Goal: Task Accomplishment & Management: Manage account settings

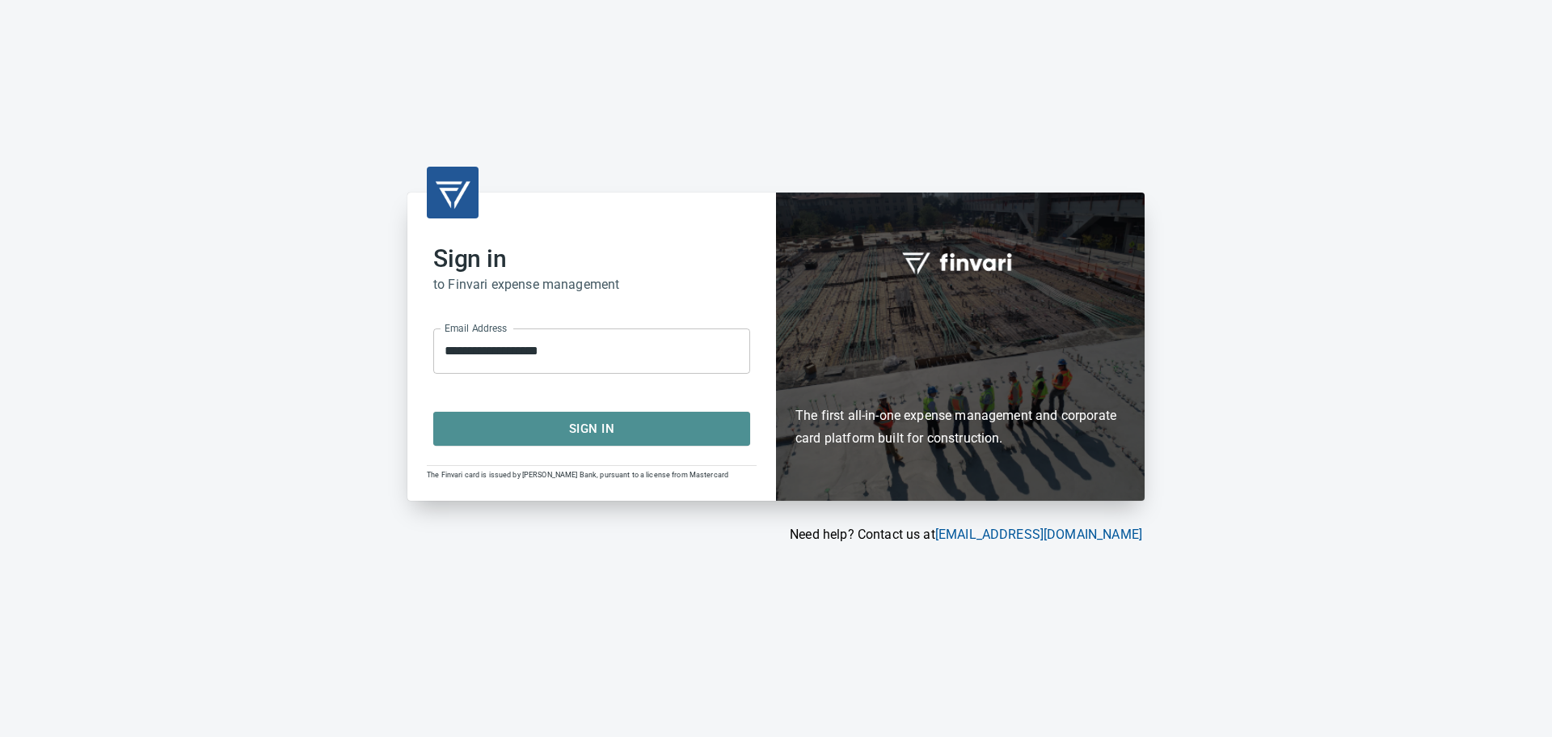
click at [610, 437] on span "Sign In" at bounding box center [591, 428] width 281 height 21
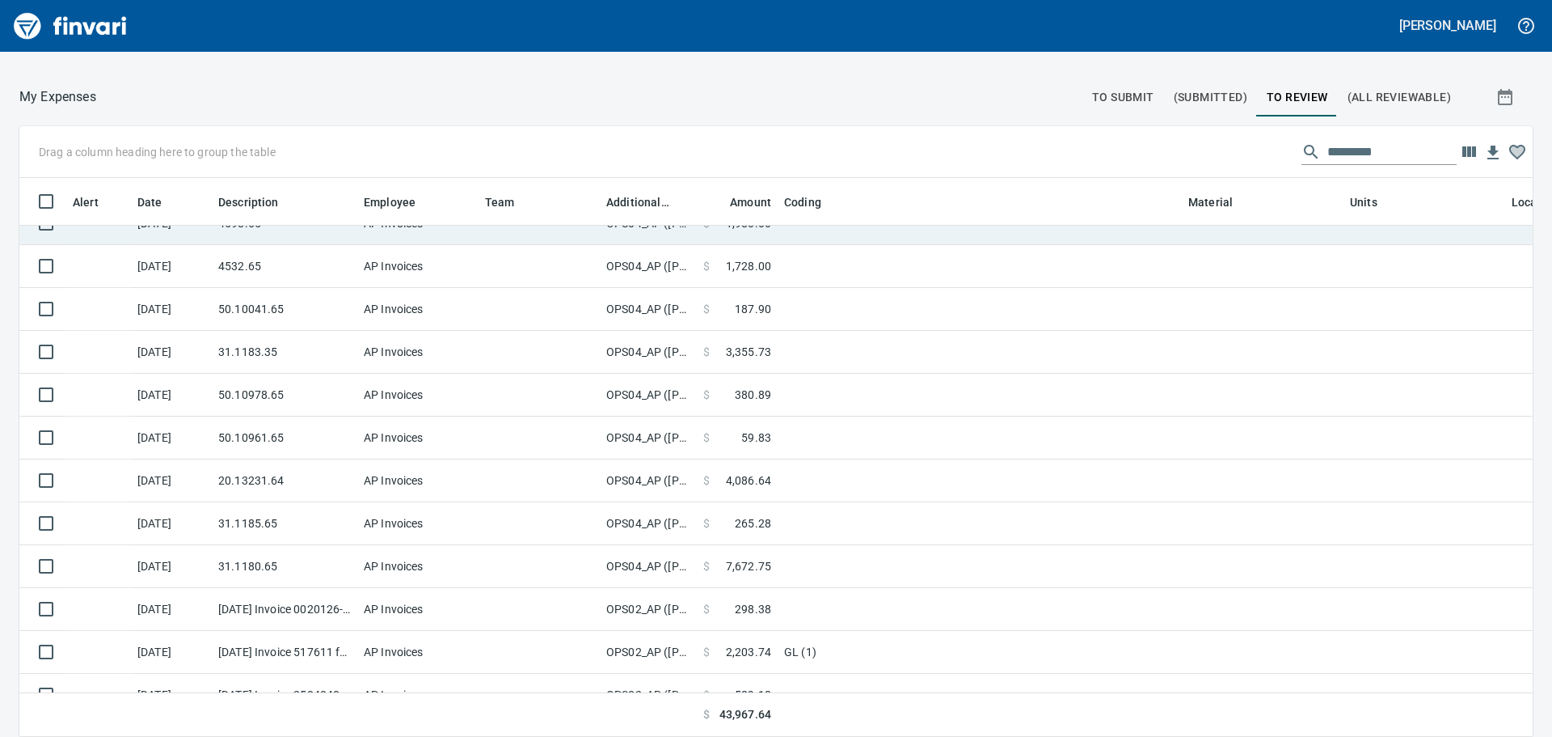
scroll to position [488, 0]
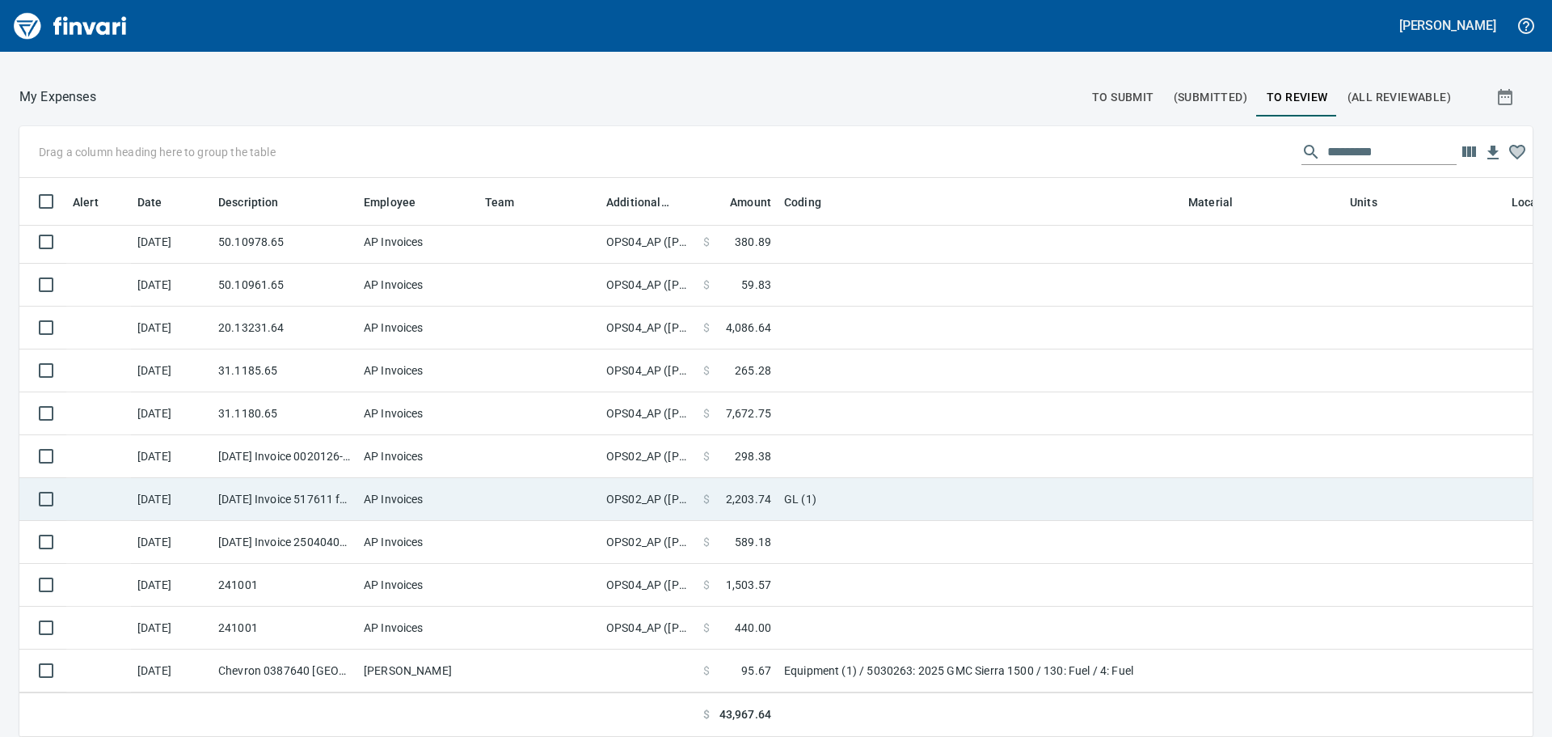
click at [520, 483] on td at bounding box center [539, 499] width 121 height 43
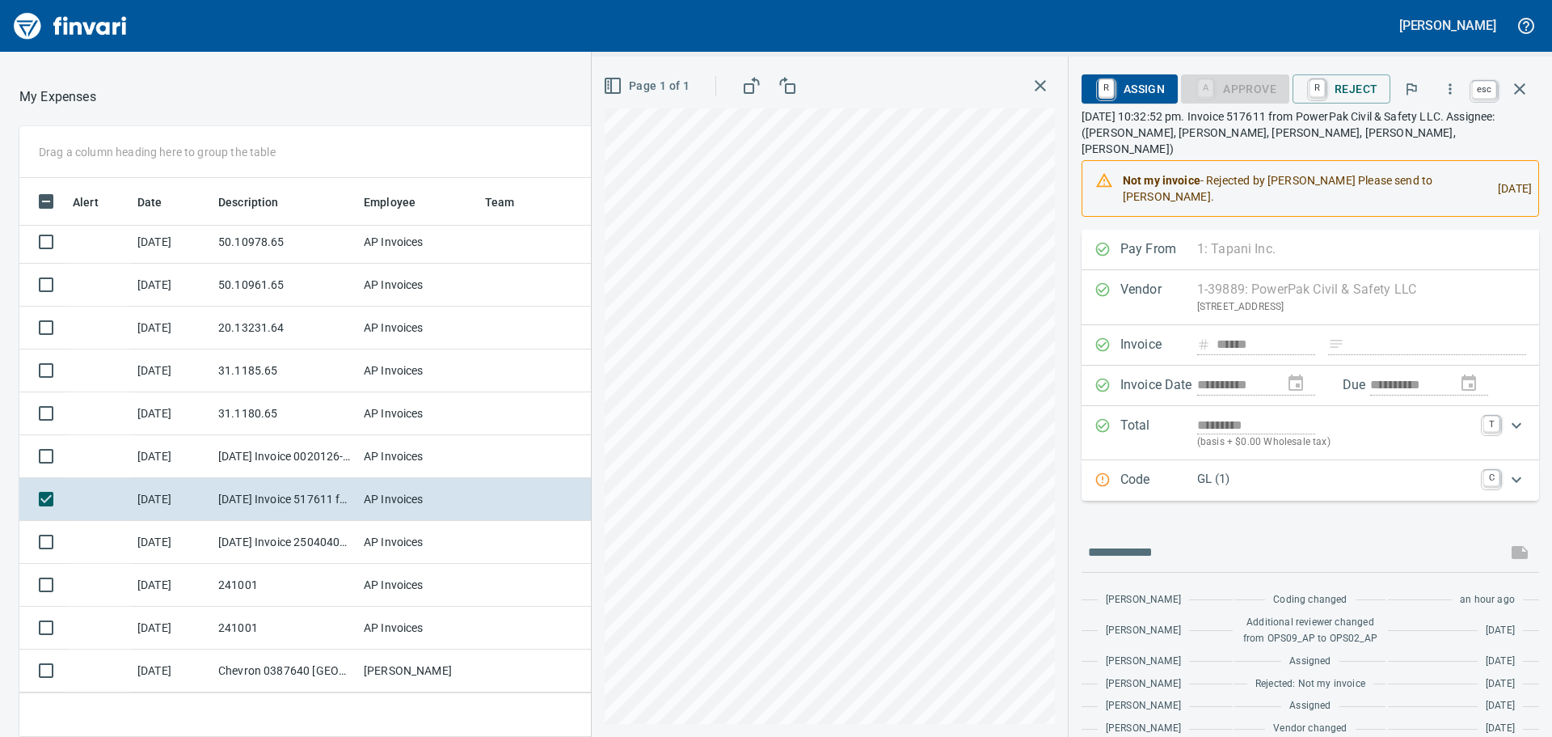
scroll to position [534, 1073]
click at [1526, 87] on icon "button" at bounding box center [1519, 88] width 19 height 19
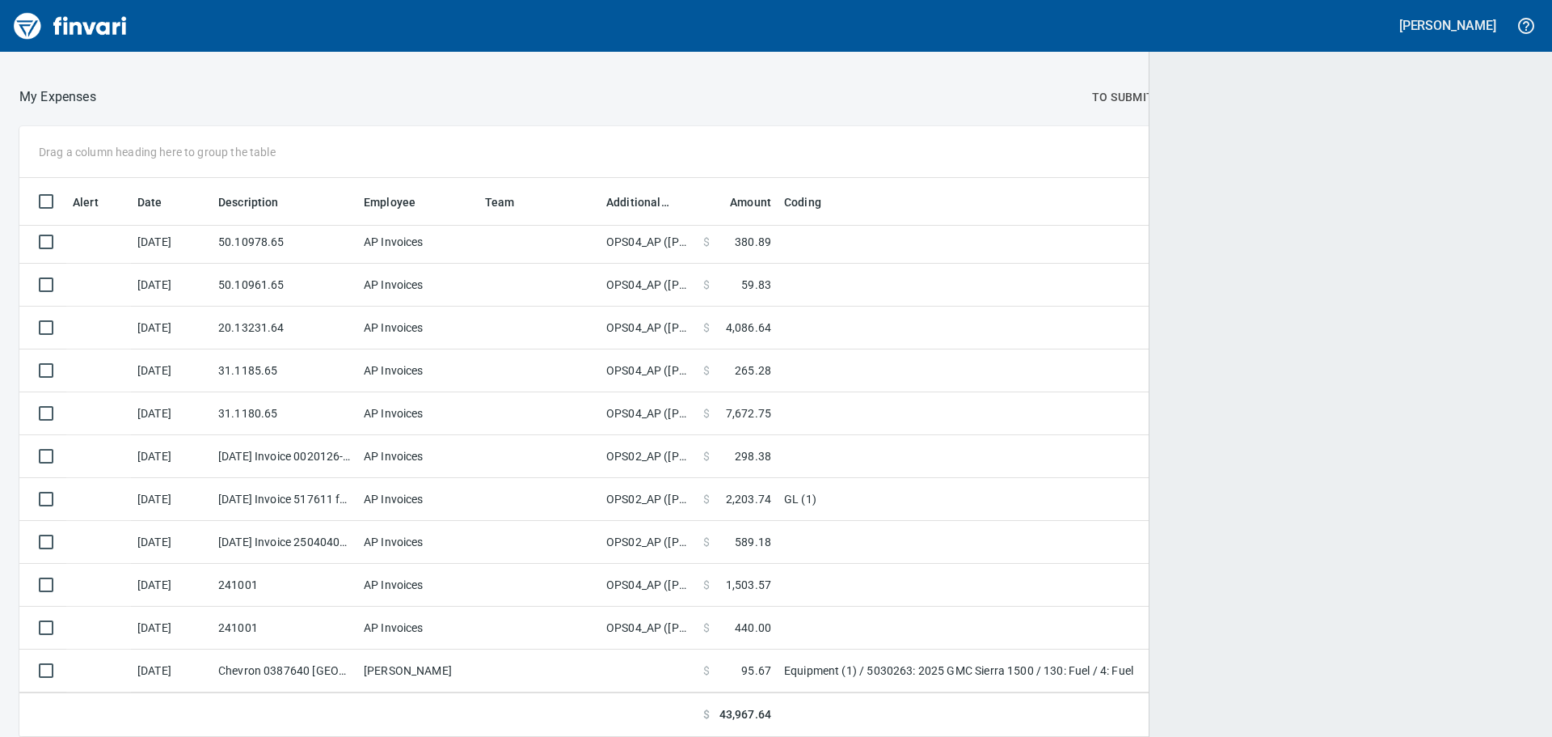
scroll to position [534, 1475]
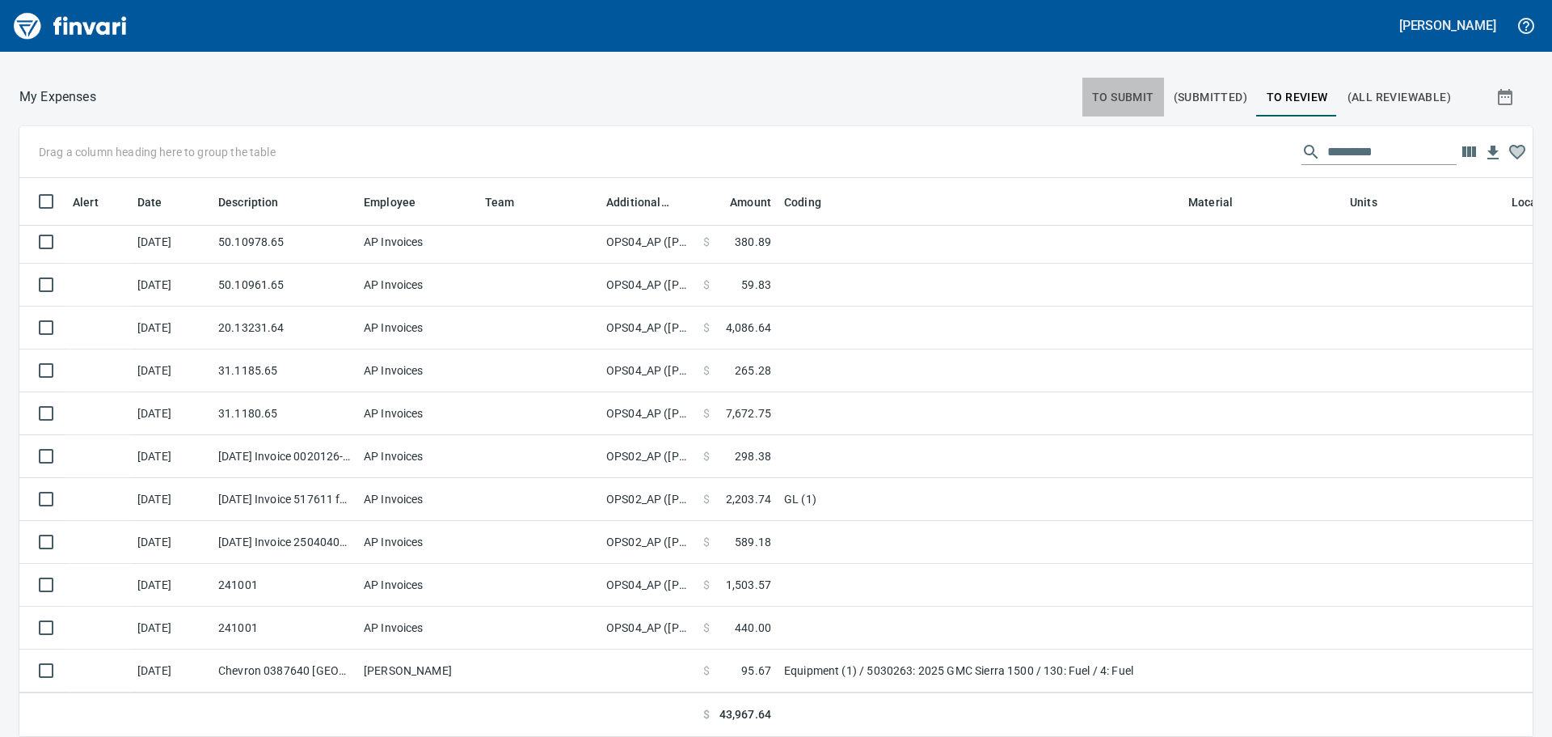
click at [1116, 92] on span "To Submit" at bounding box center [1123, 97] width 62 height 20
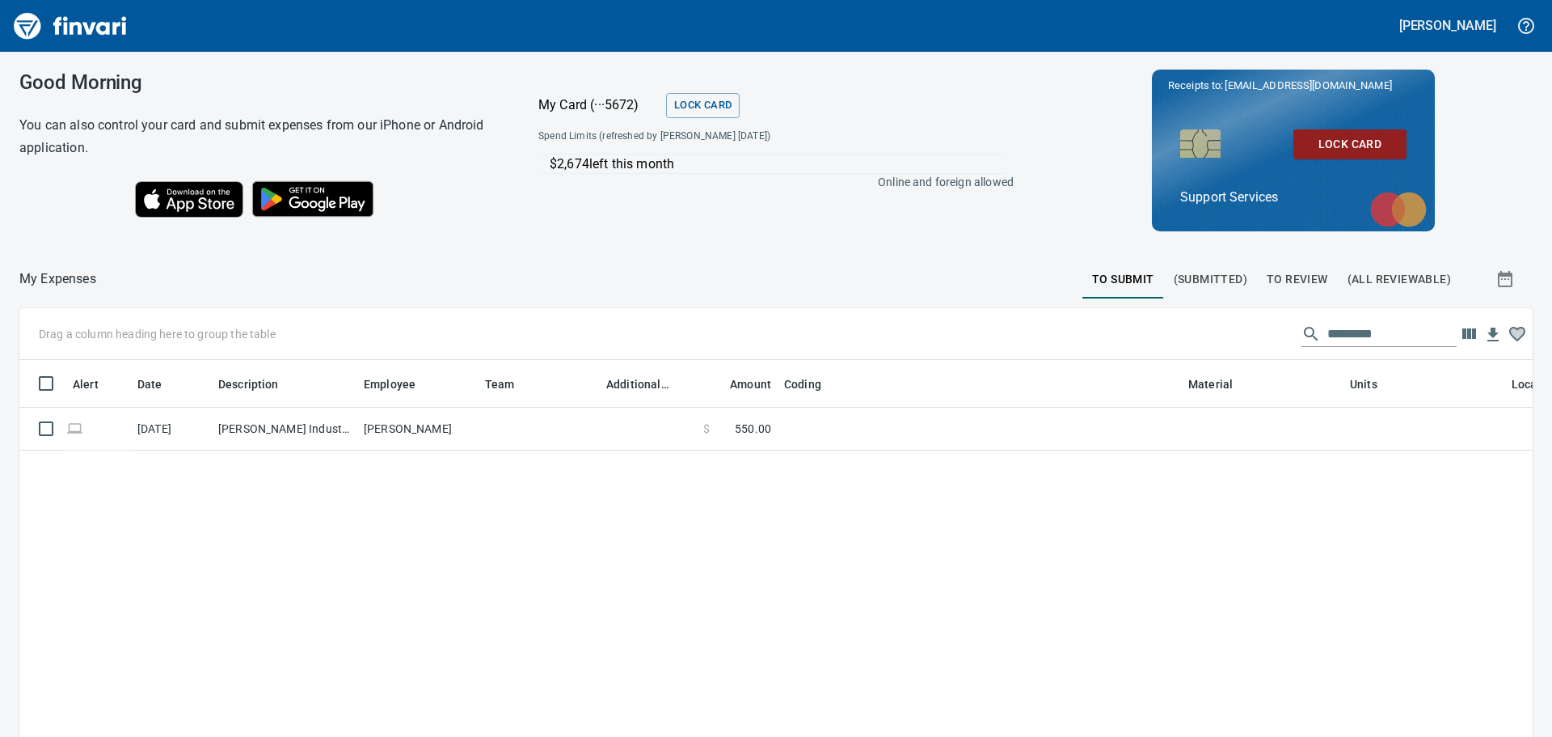
scroll to position [534, 1489]
click at [1271, 276] on span "To Review" at bounding box center [1297, 279] width 61 height 20
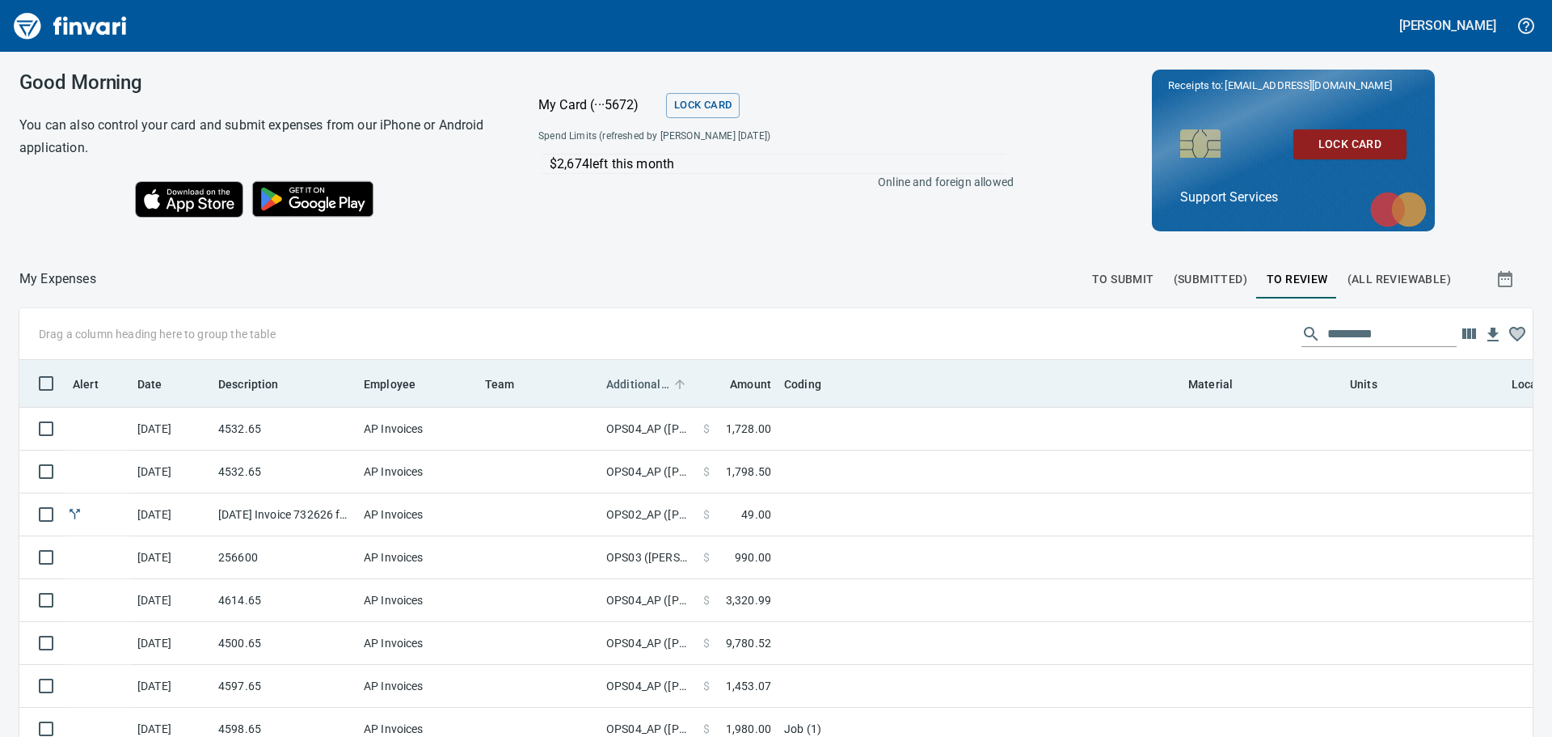
click at [652, 381] on span "Additional Reviewer" at bounding box center [637, 383] width 63 height 19
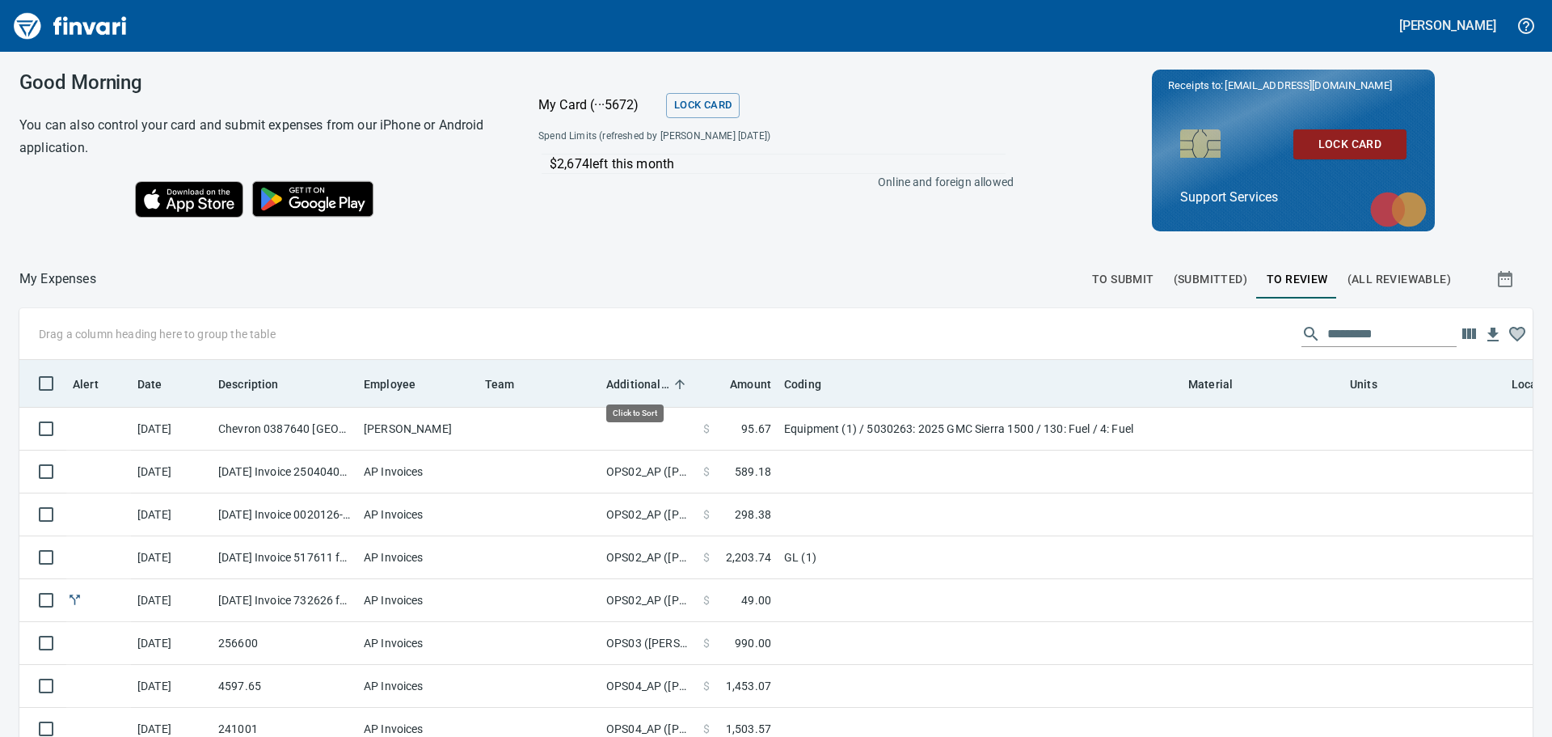
click at [652, 381] on span "Additional Reviewer" at bounding box center [637, 383] width 63 height 19
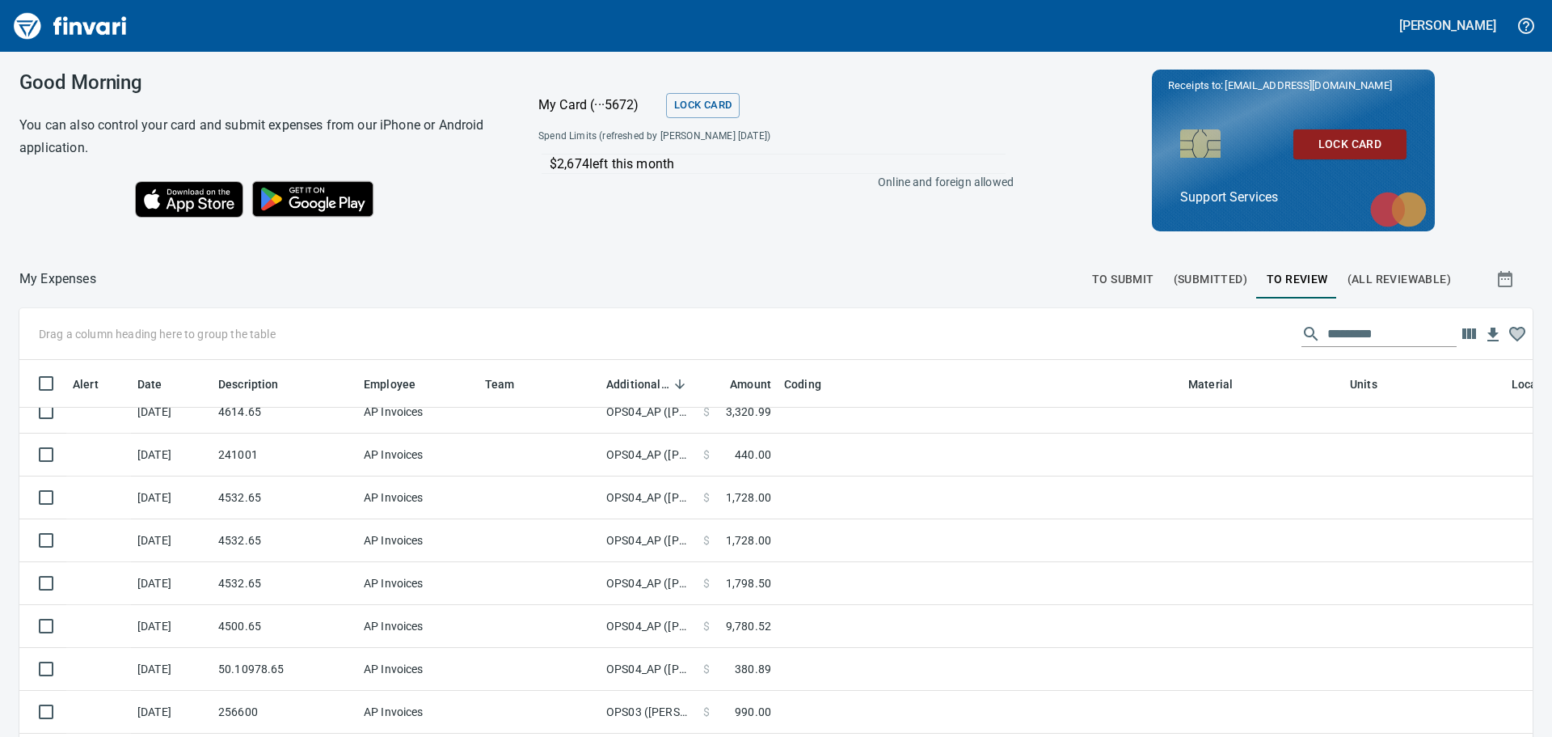
scroll to position [488, 0]
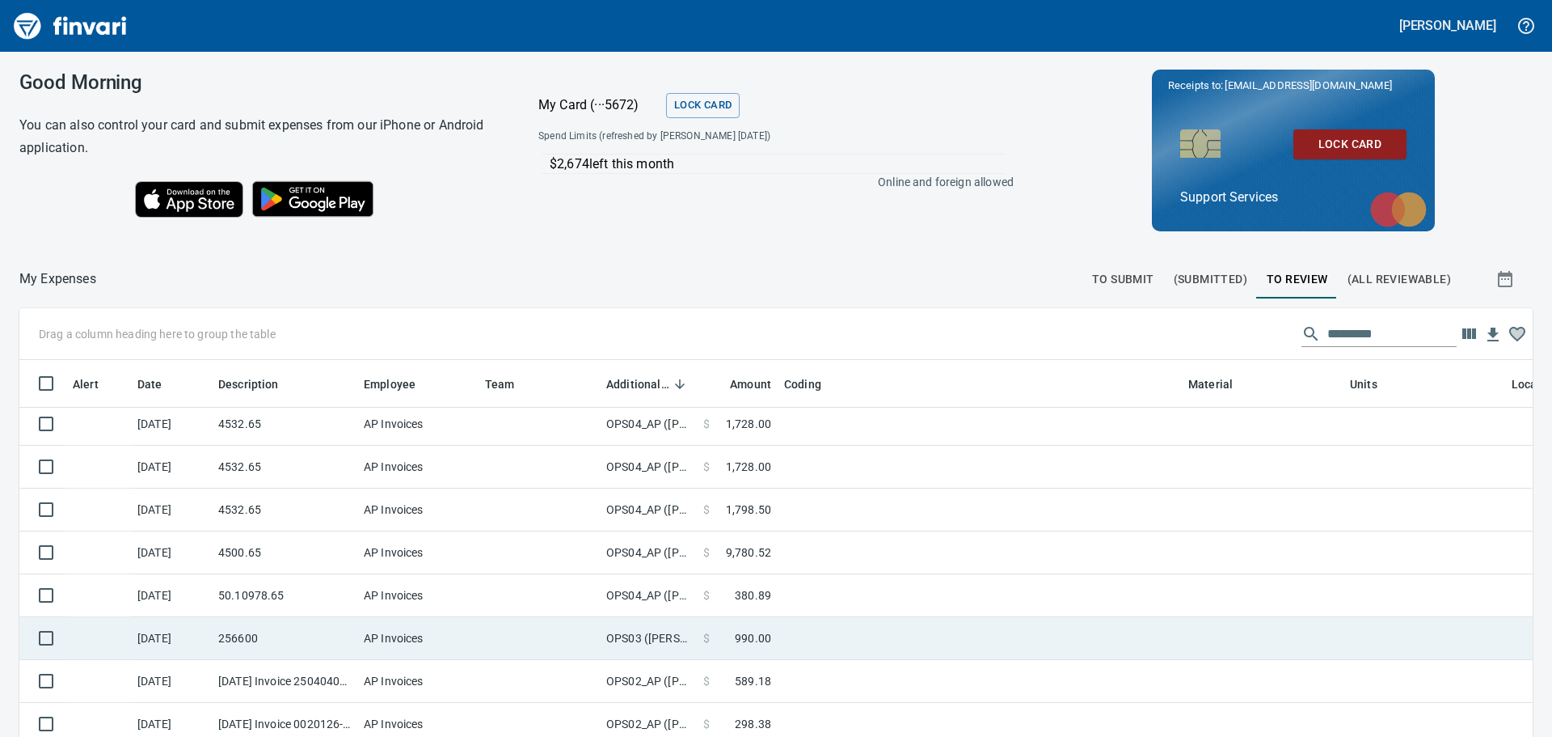
click at [622, 622] on td "OPS03 ([PERSON_NAME])" at bounding box center [648, 638] width 97 height 43
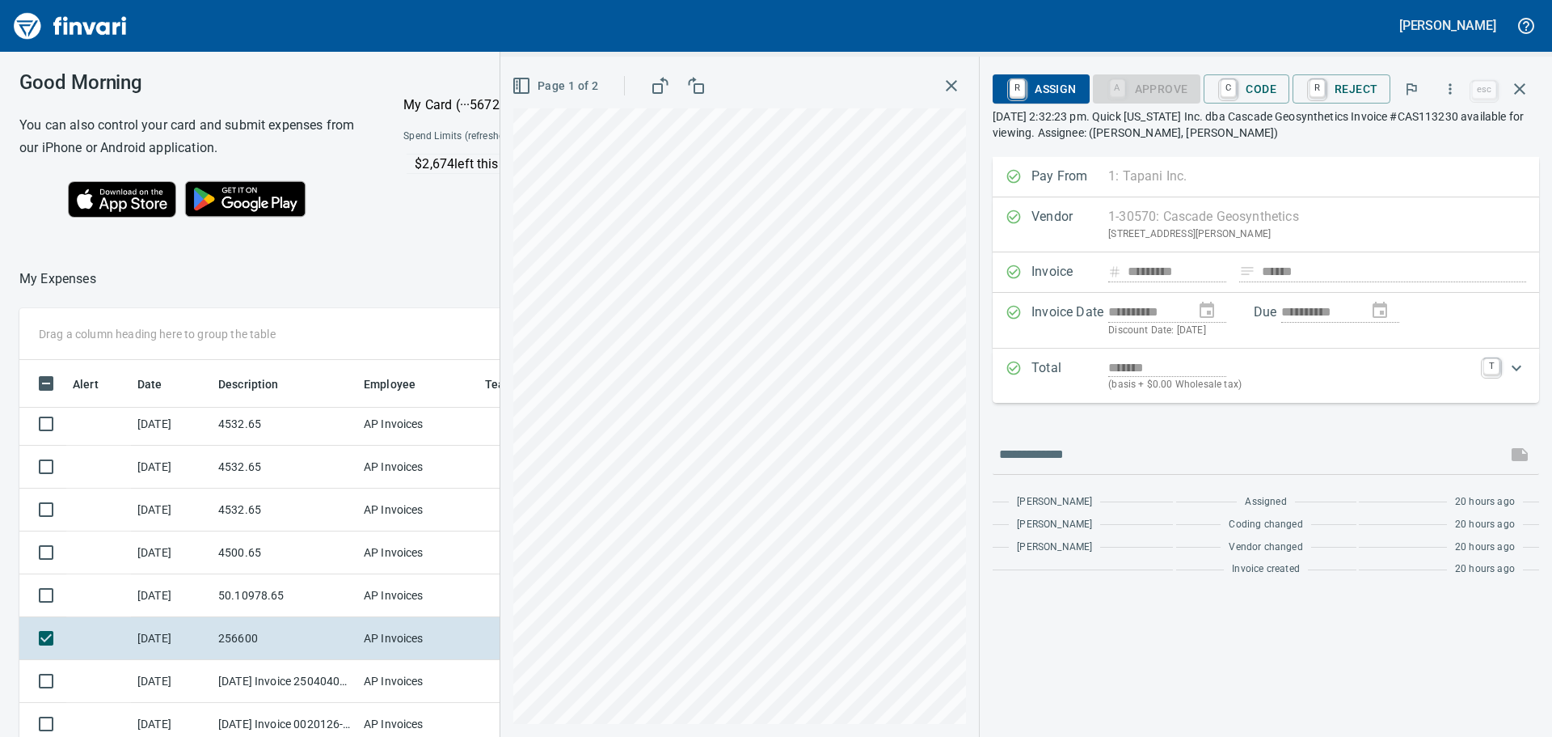
scroll to position [445, 0]
drag, startPoint x: 1040, startPoint y: 332, endPoint x: 1442, endPoint y: 87, distance: 470.6
click at [1442, 87] on button "button" at bounding box center [1451, 89] width 36 height 36
click at [1433, 139] on span "Download" at bounding box center [1447, 135] width 155 height 19
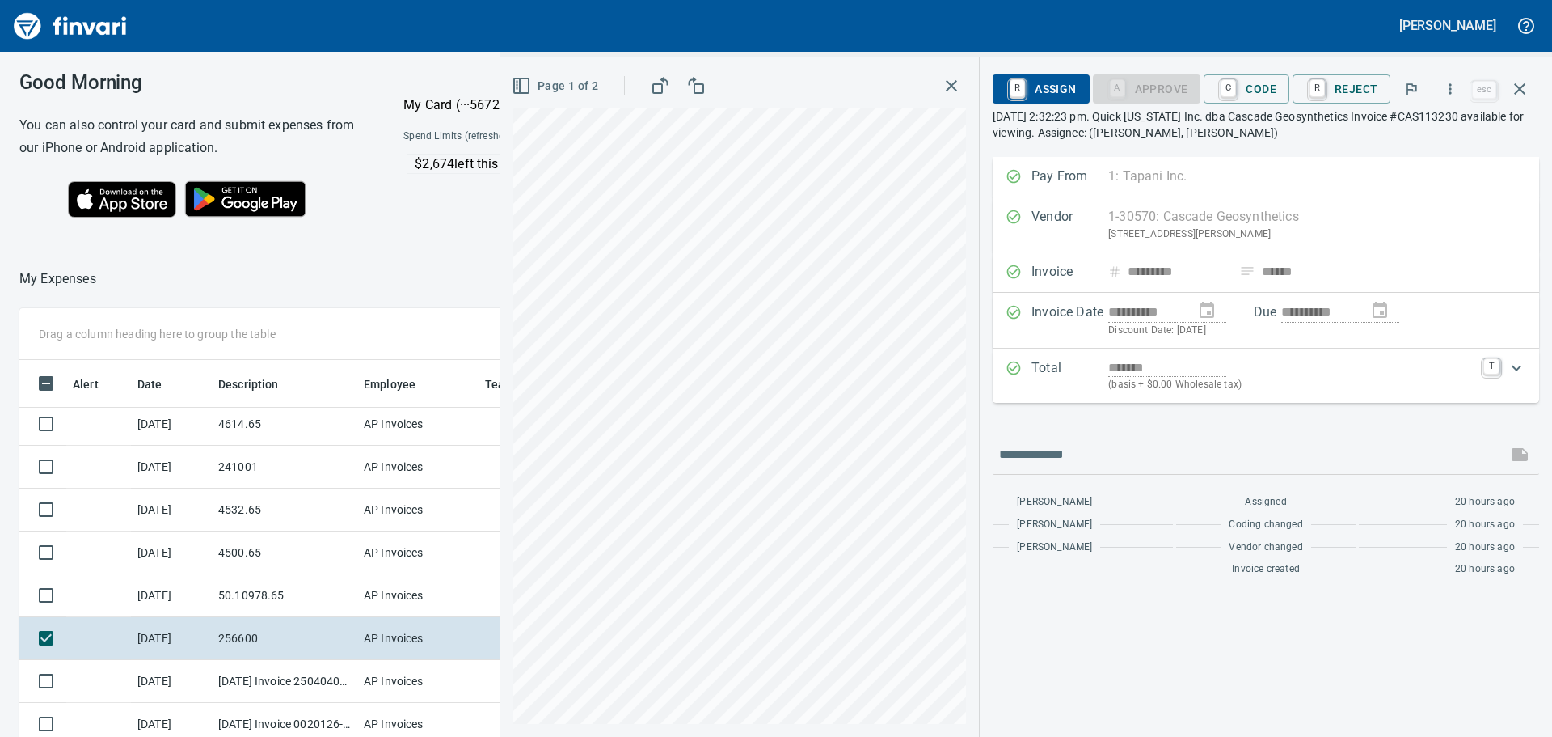
click at [957, 88] on icon "button" at bounding box center [951, 85] width 11 height 11
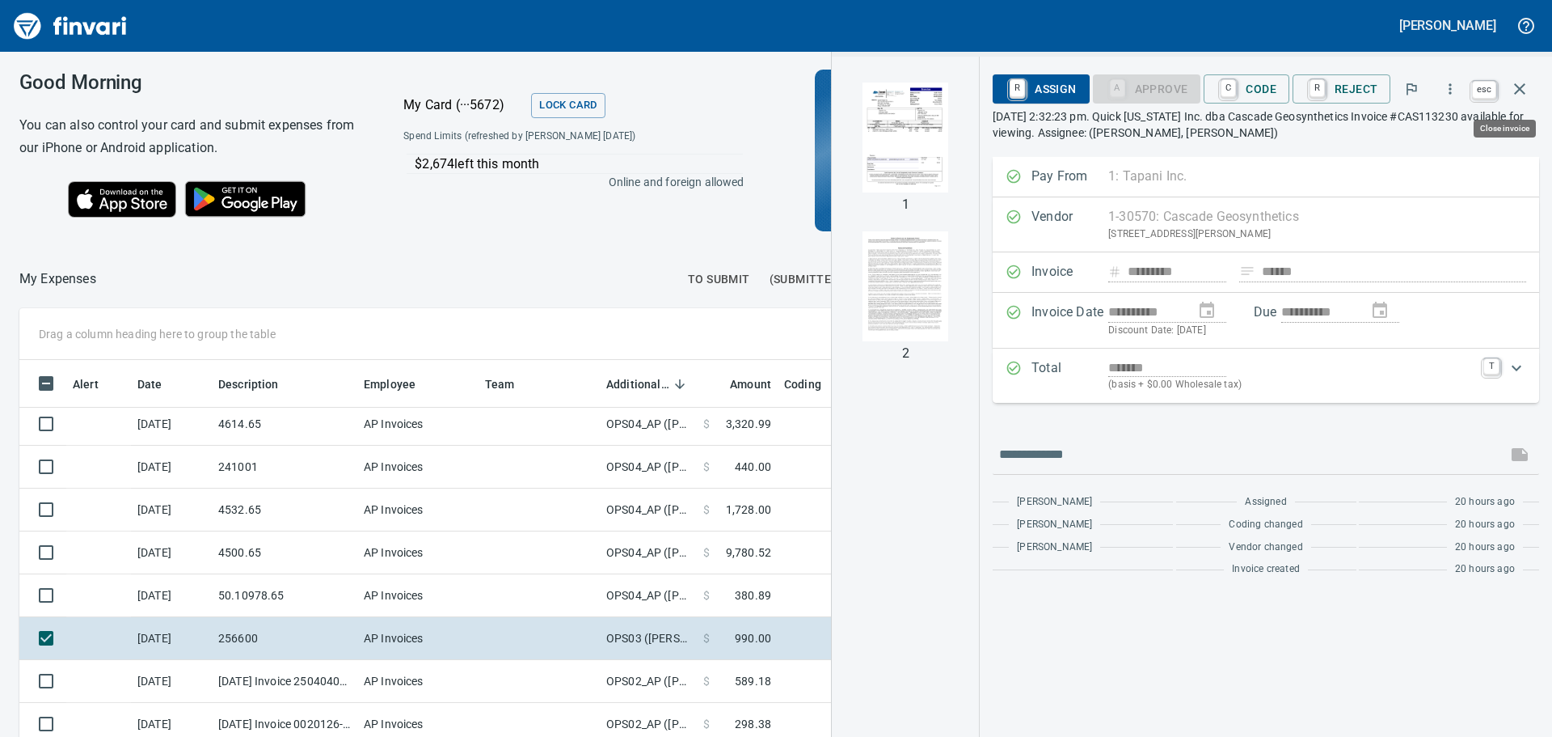
scroll to position [534, 1073]
click at [1528, 87] on icon "button" at bounding box center [1519, 88] width 19 height 19
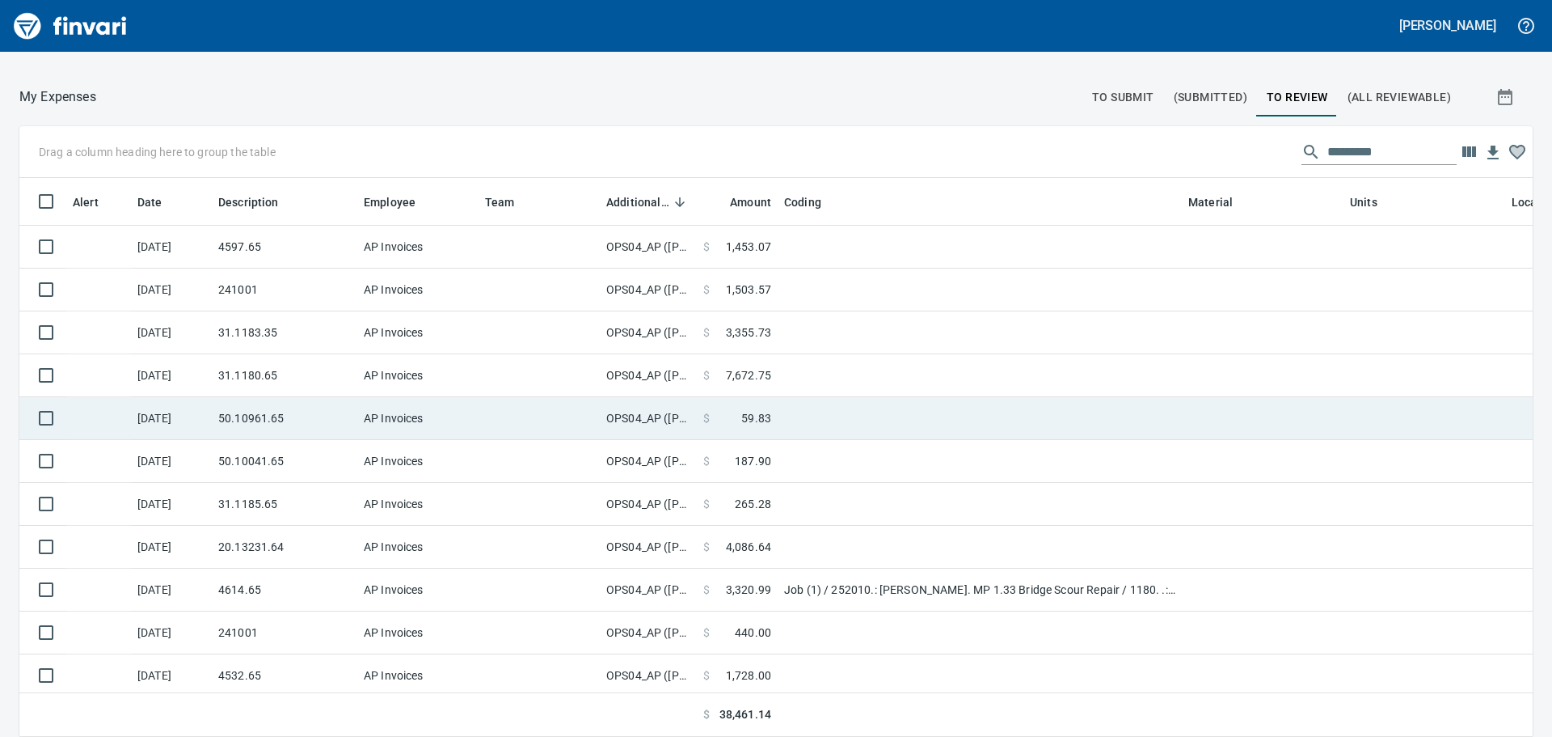
click at [637, 415] on td "OPS04_AP ([PERSON_NAME], [PERSON_NAME], [PERSON_NAME], [PERSON_NAME], [PERSON_N…" at bounding box center [648, 418] width 97 height 43
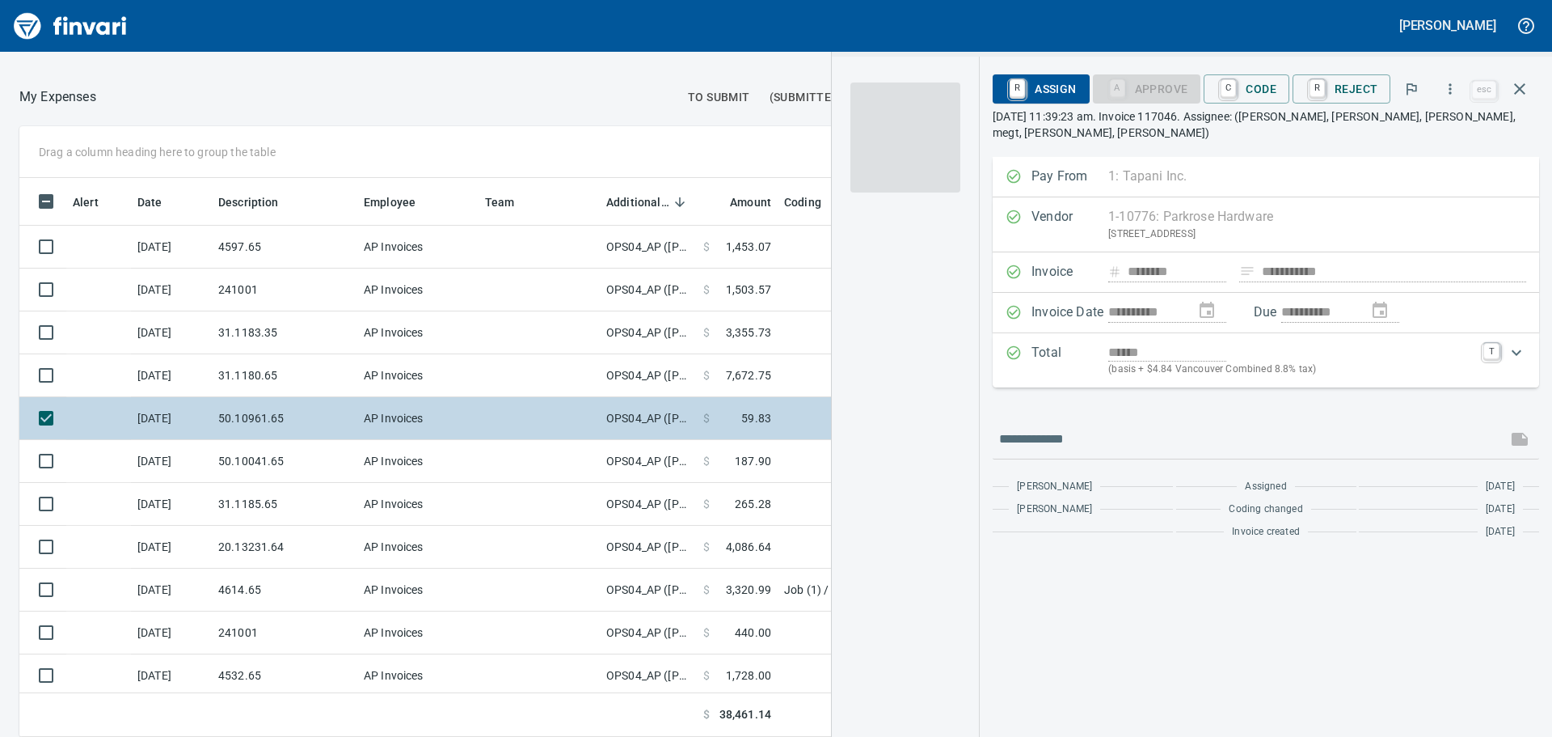
scroll to position [534, 1073]
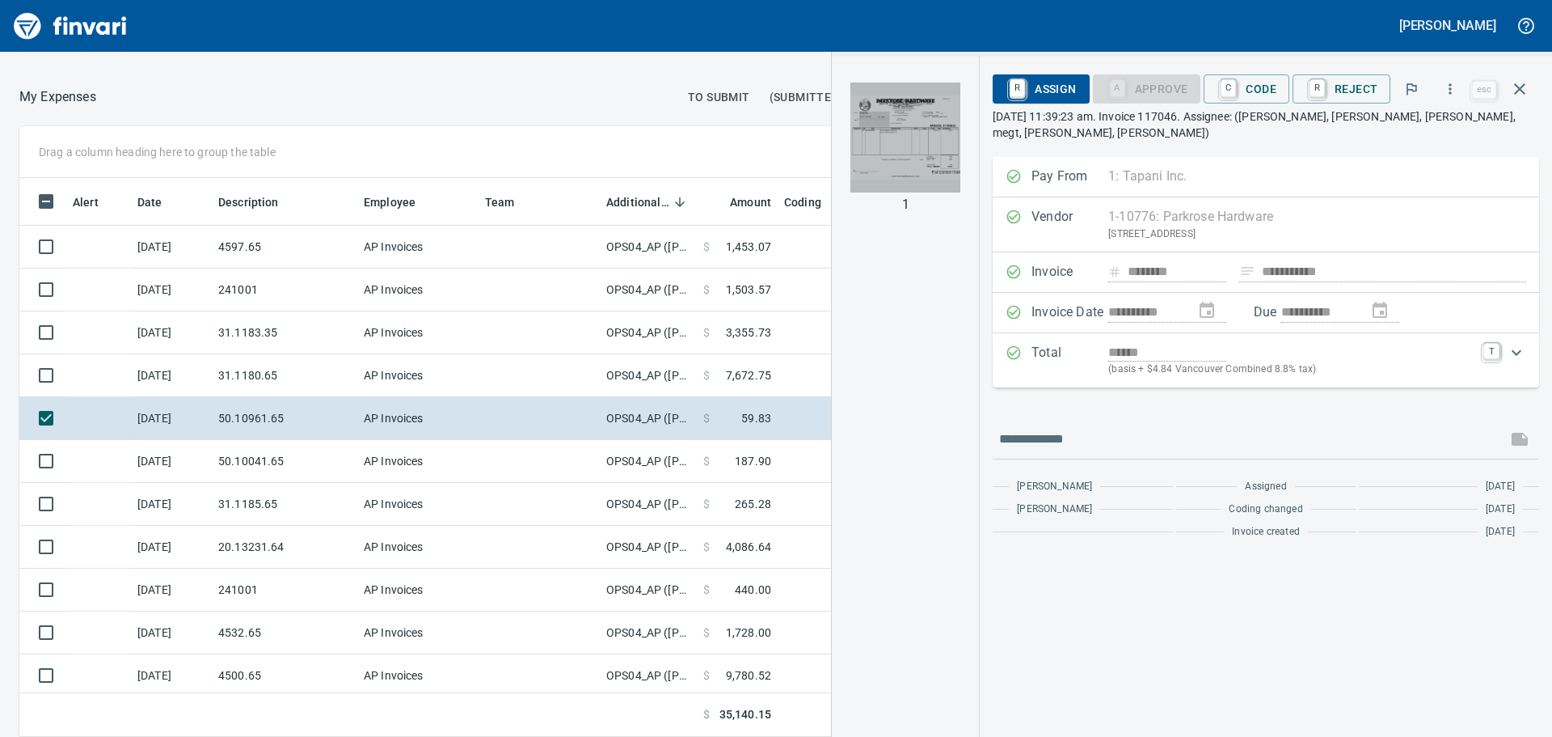
click at [899, 121] on img "button" at bounding box center [906, 137] width 110 height 110
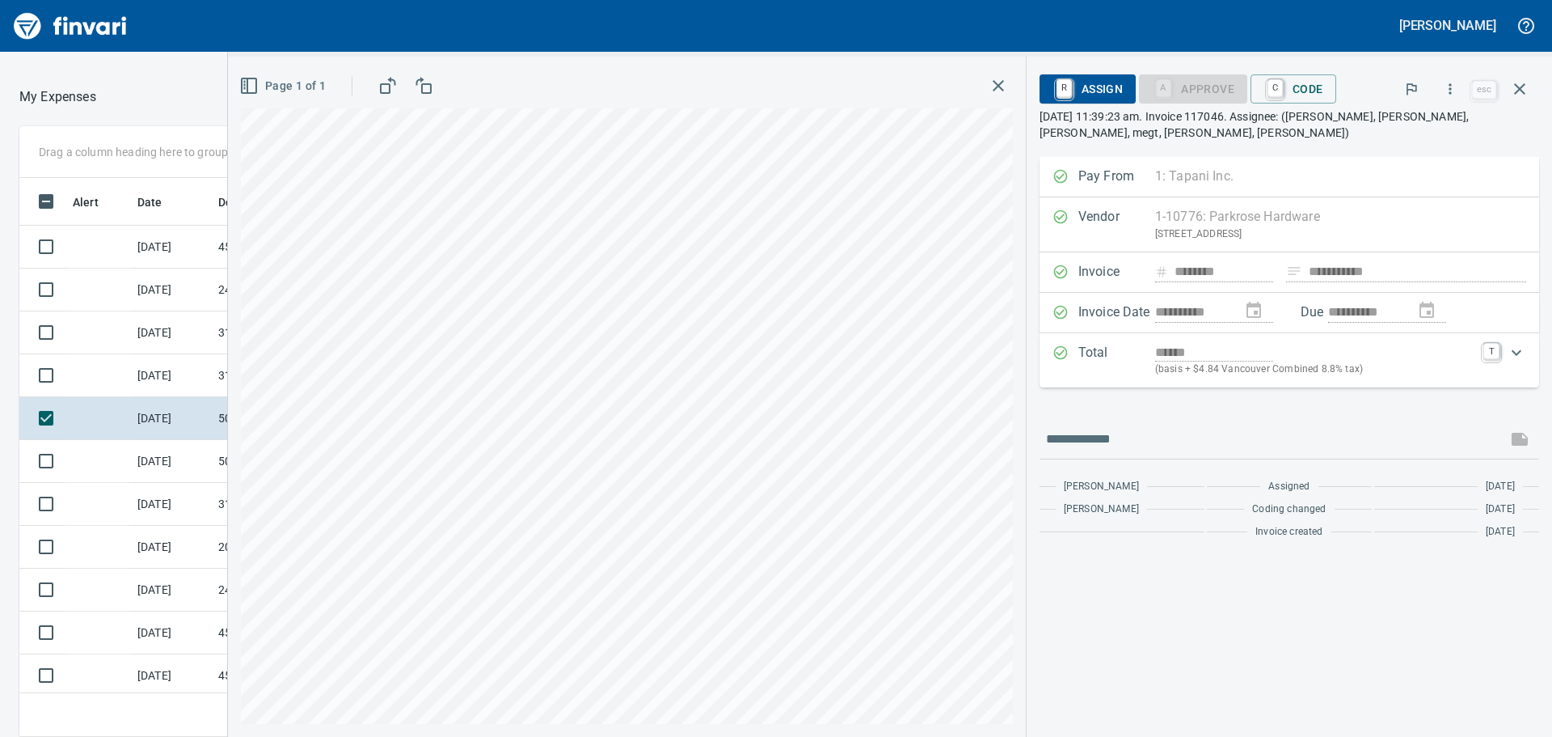
click at [1004, 78] on icon "button" at bounding box center [998, 85] width 19 height 19
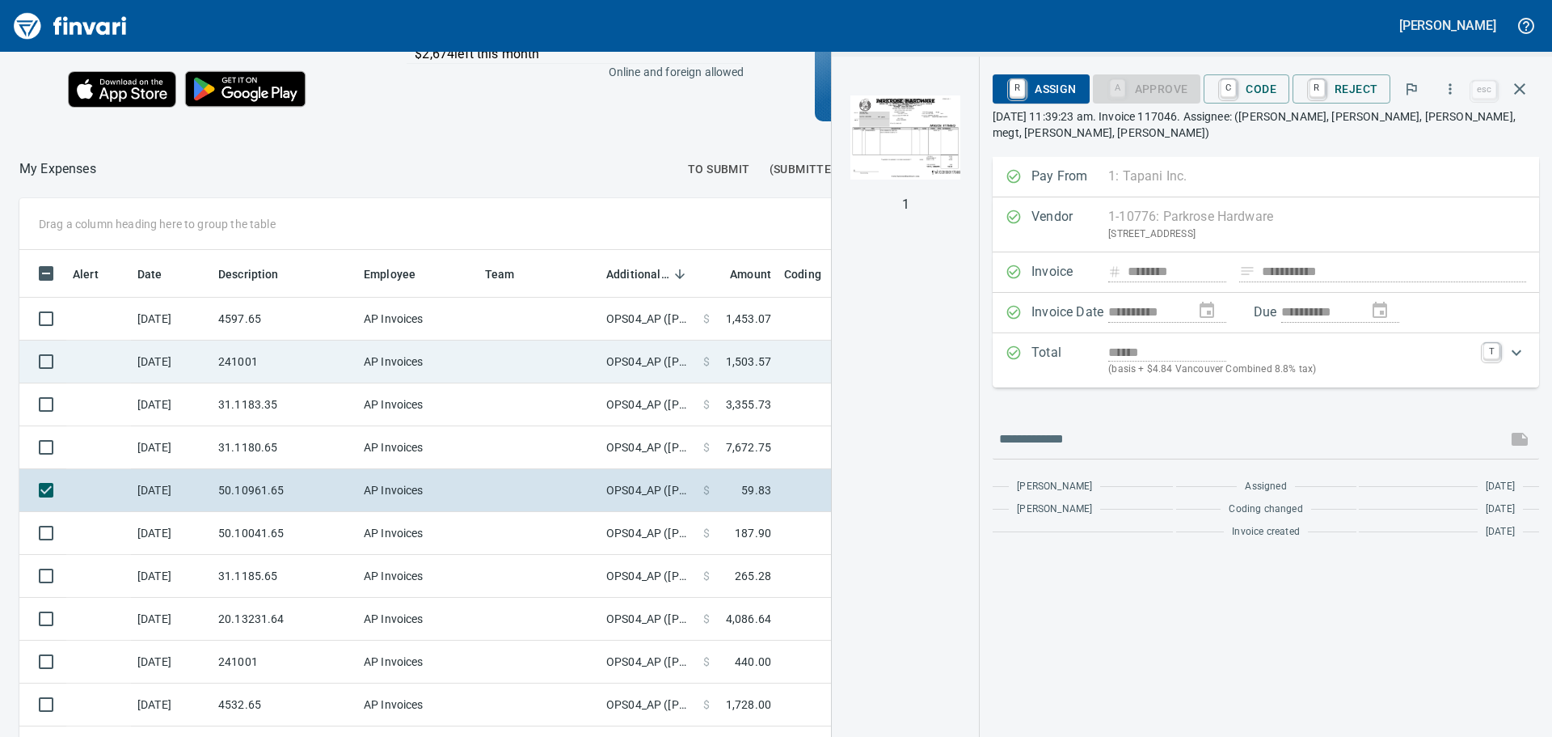
scroll to position [0, 0]
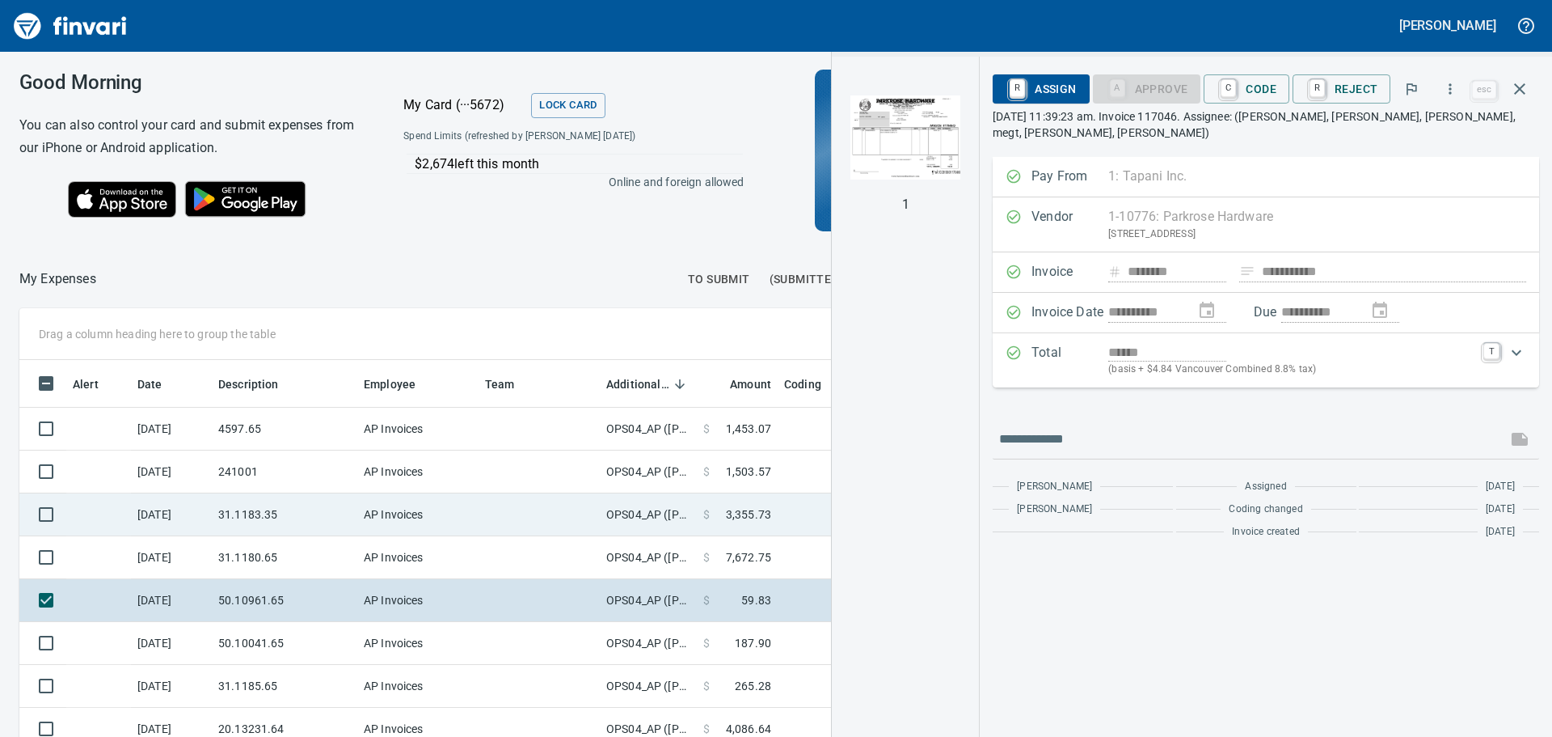
click at [740, 516] on span "3,355.73" at bounding box center [748, 514] width 45 height 16
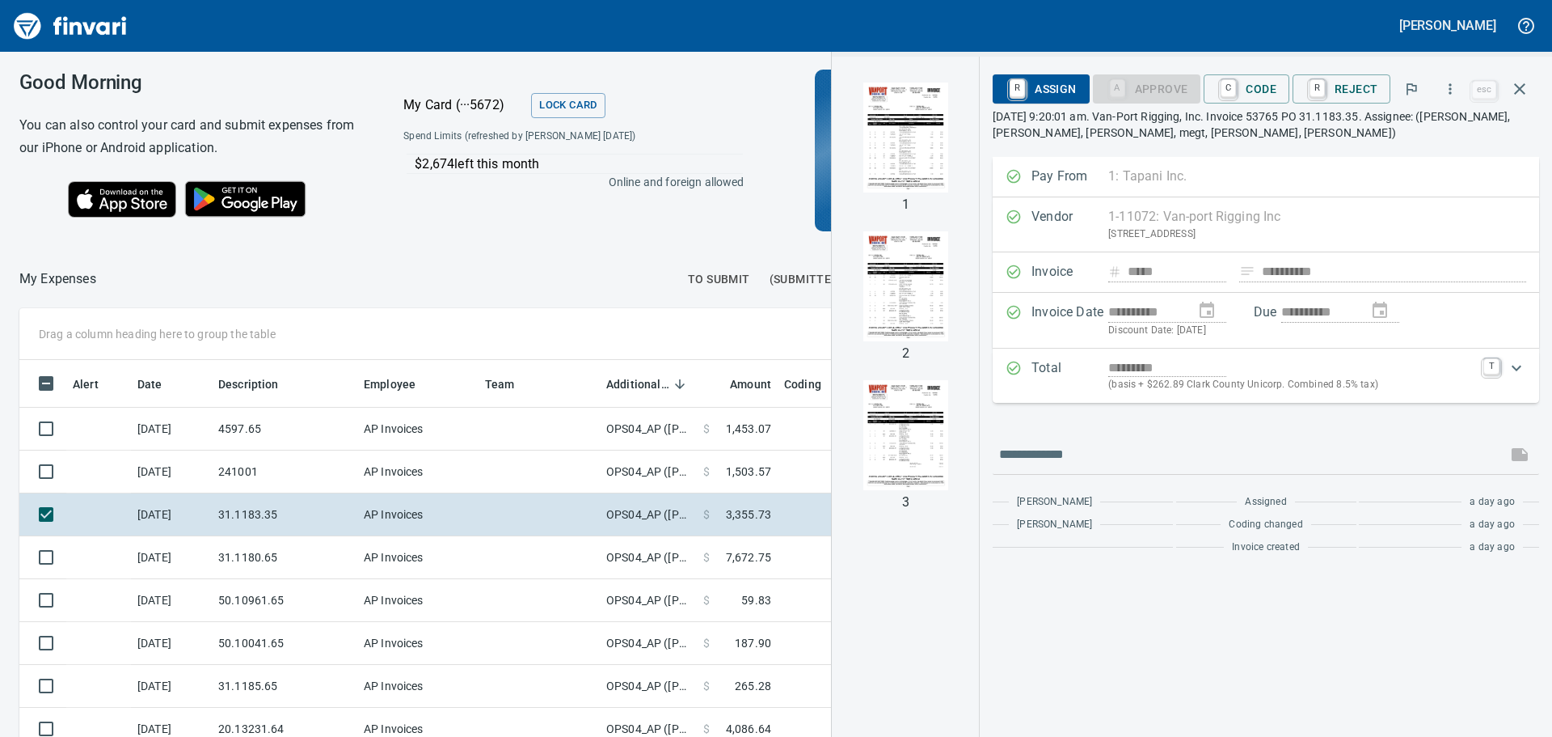
click at [900, 144] on img "button" at bounding box center [906, 137] width 110 height 110
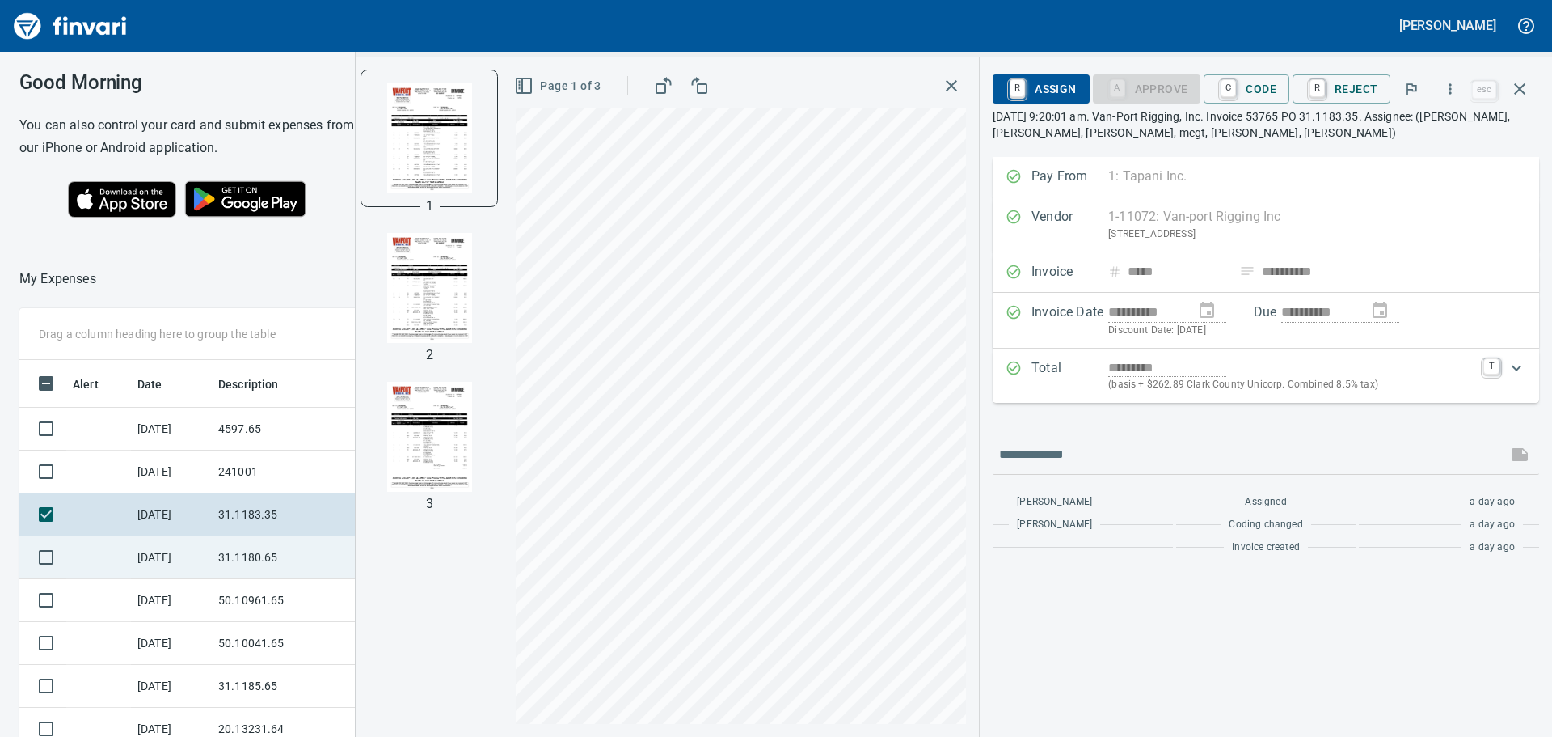
click at [246, 559] on td "31.1180.65" at bounding box center [285, 557] width 146 height 43
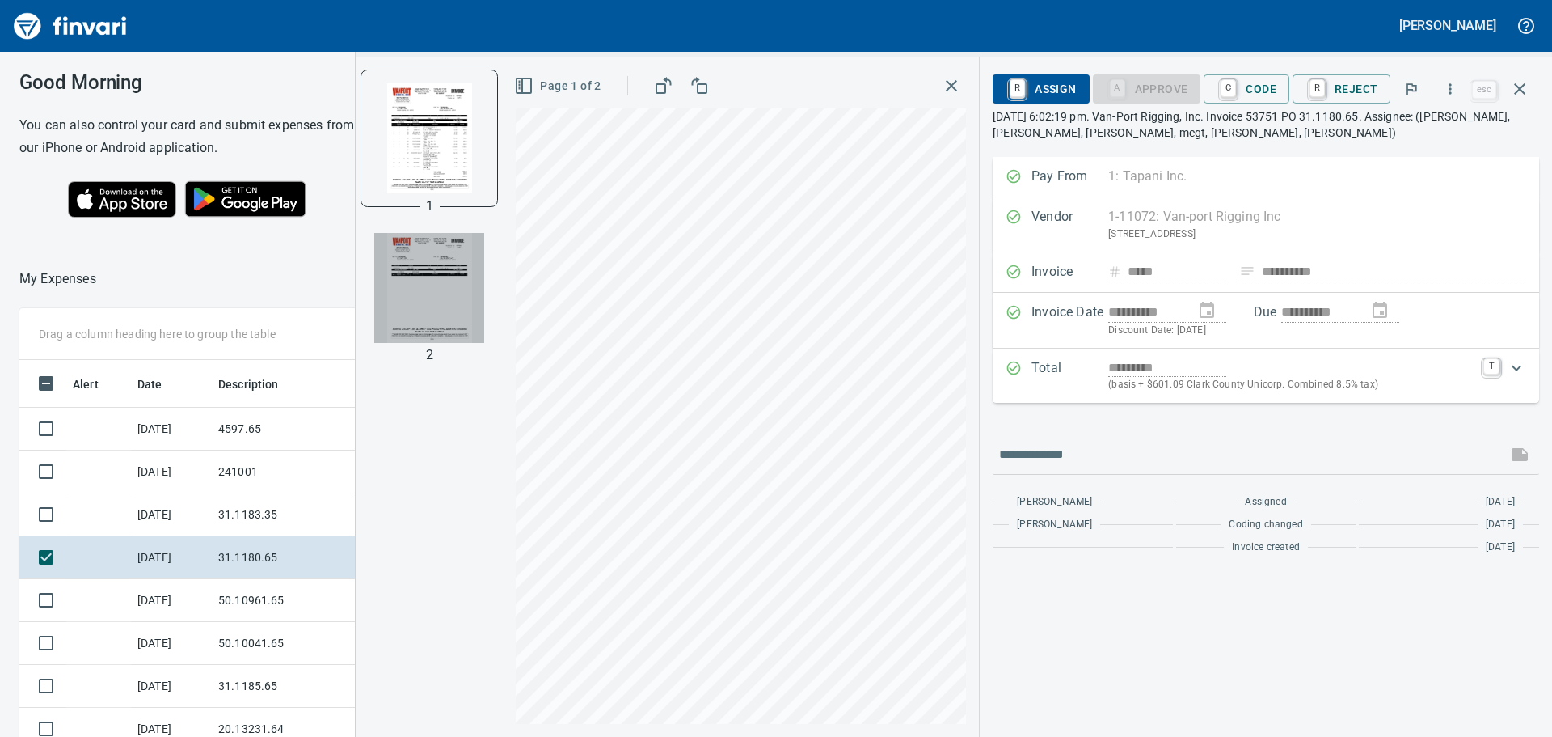
click at [466, 271] on img "button" at bounding box center [429, 288] width 110 height 110
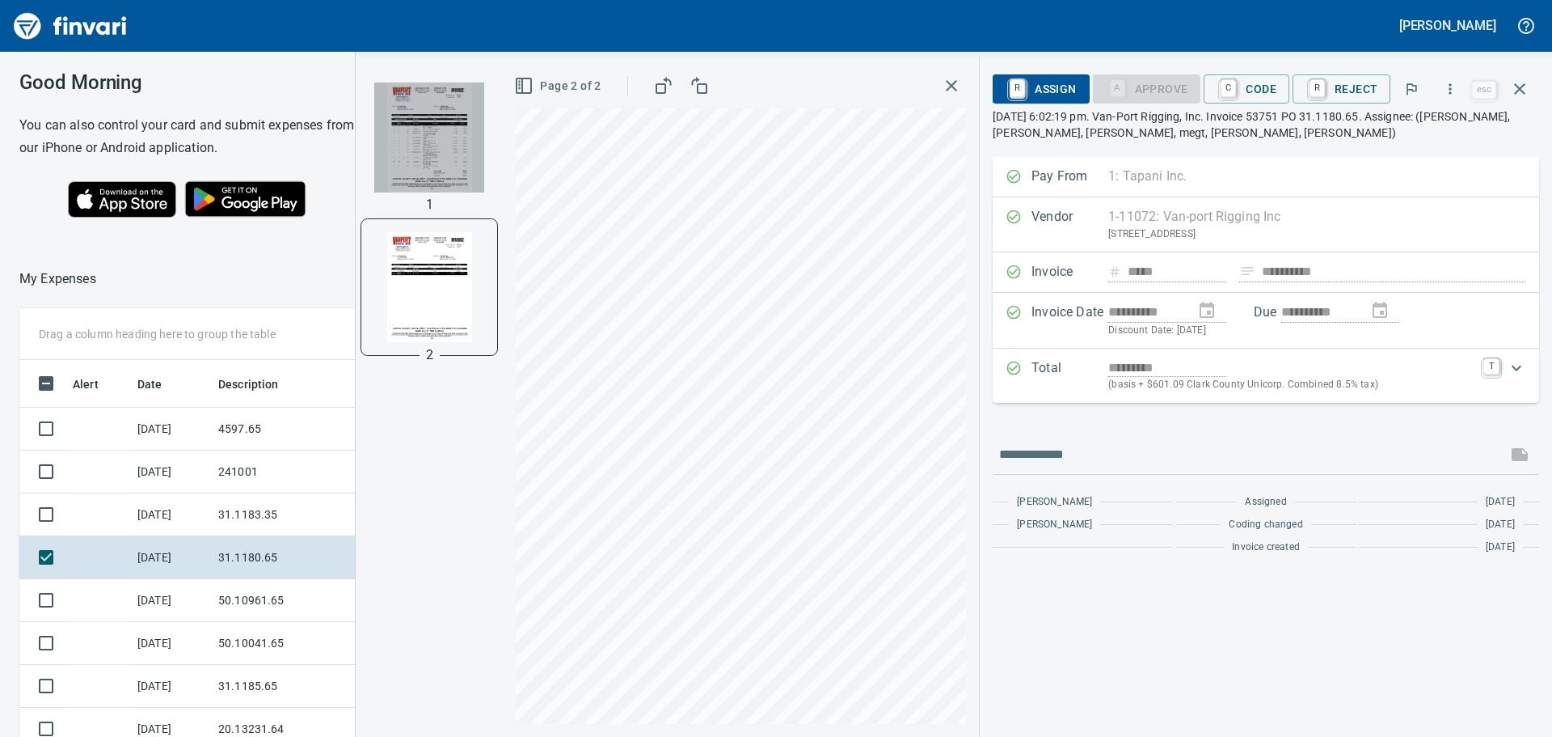
click at [455, 158] on img "button" at bounding box center [429, 137] width 110 height 110
